Goal: Task Accomplishment & Management: Use online tool/utility

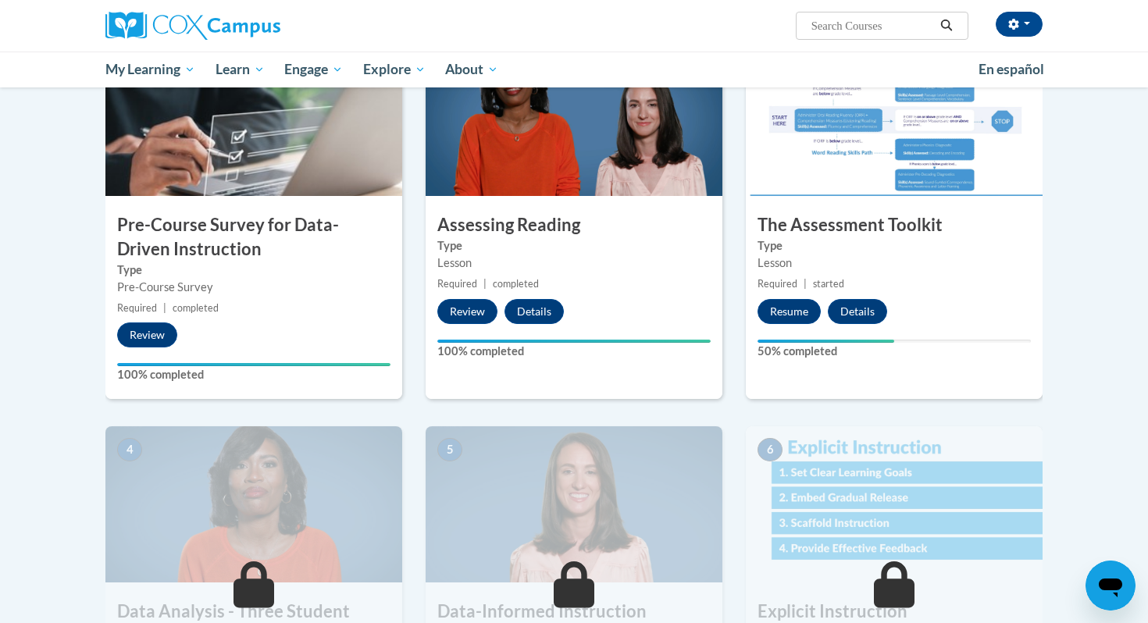
scroll to position [398, 0]
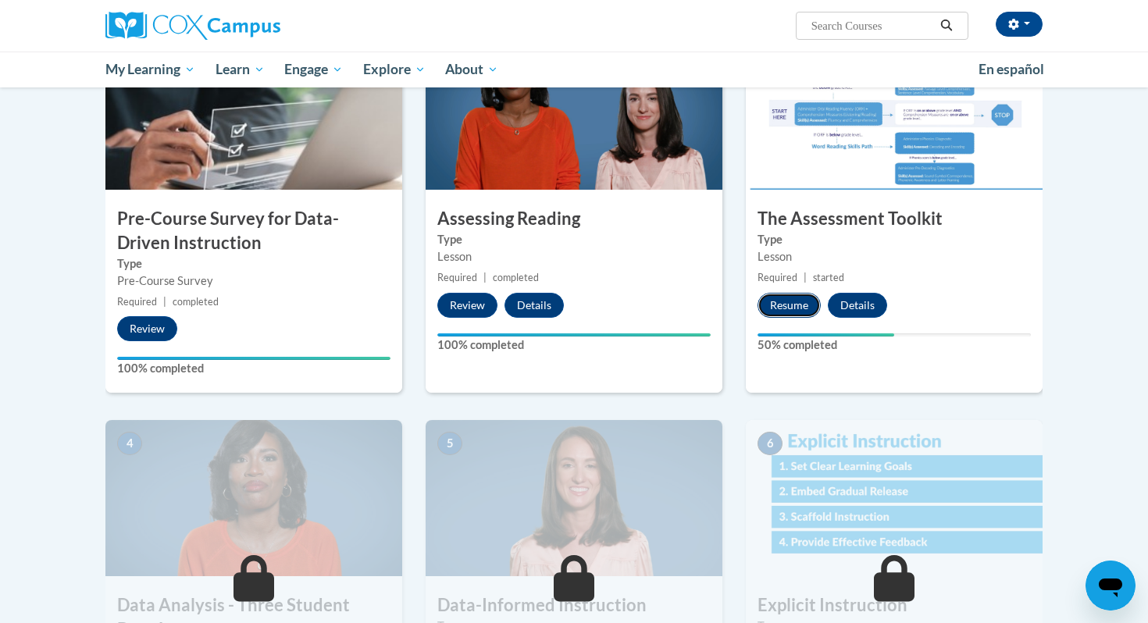
click at [759, 301] on button "Resume" at bounding box center [789, 305] width 63 height 25
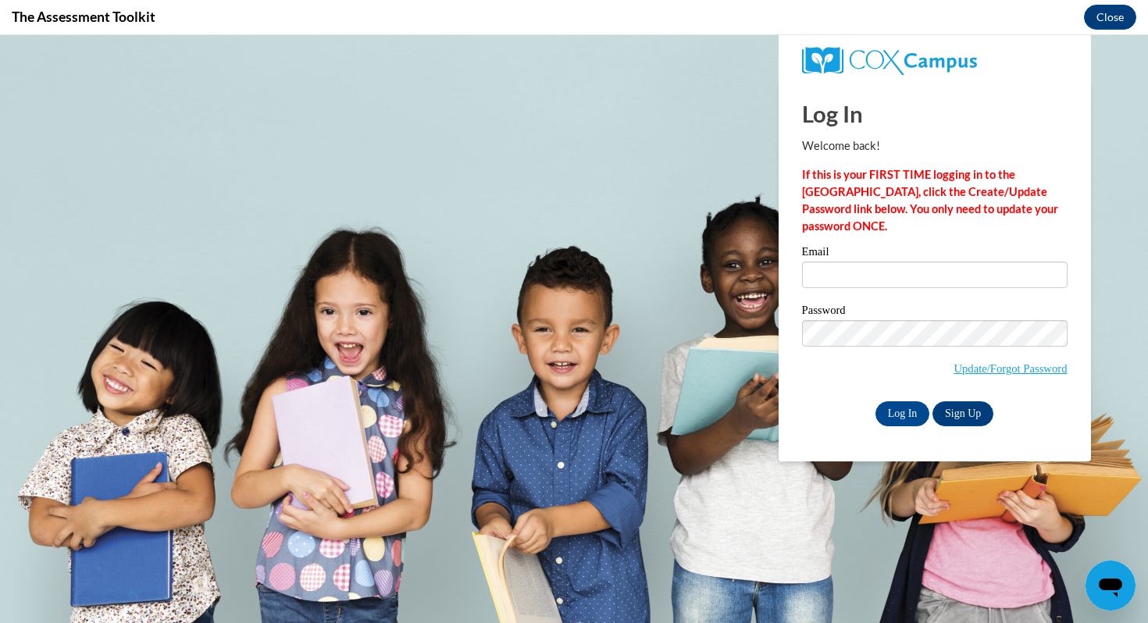
scroll to position [0, 0]
type input "[EMAIL_ADDRESS][DOMAIN_NAME]"
click at [759, 322] on input "Log In" at bounding box center [903, 414] width 55 height 25
